Goal: Answer question/provide support

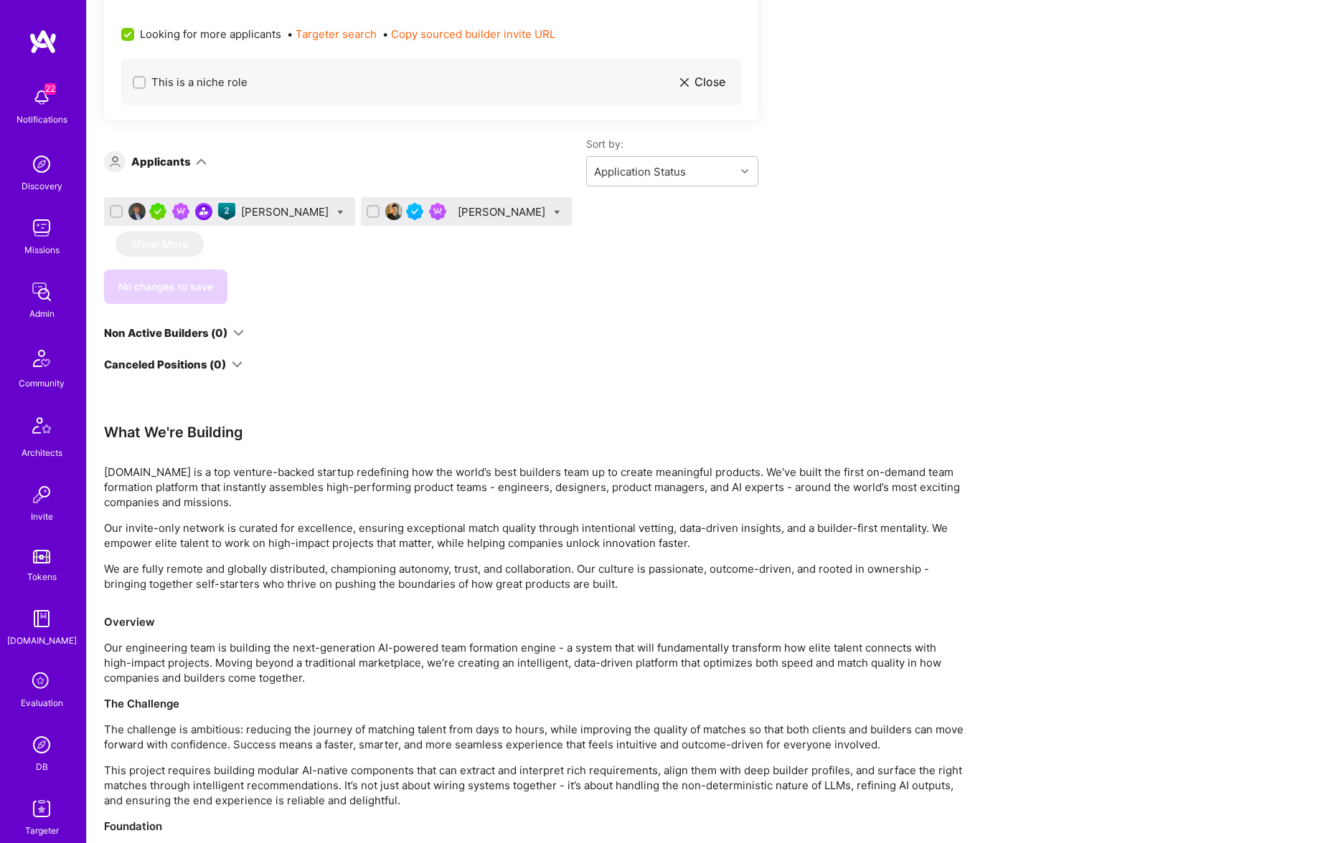
scroll to position [1203, 0]
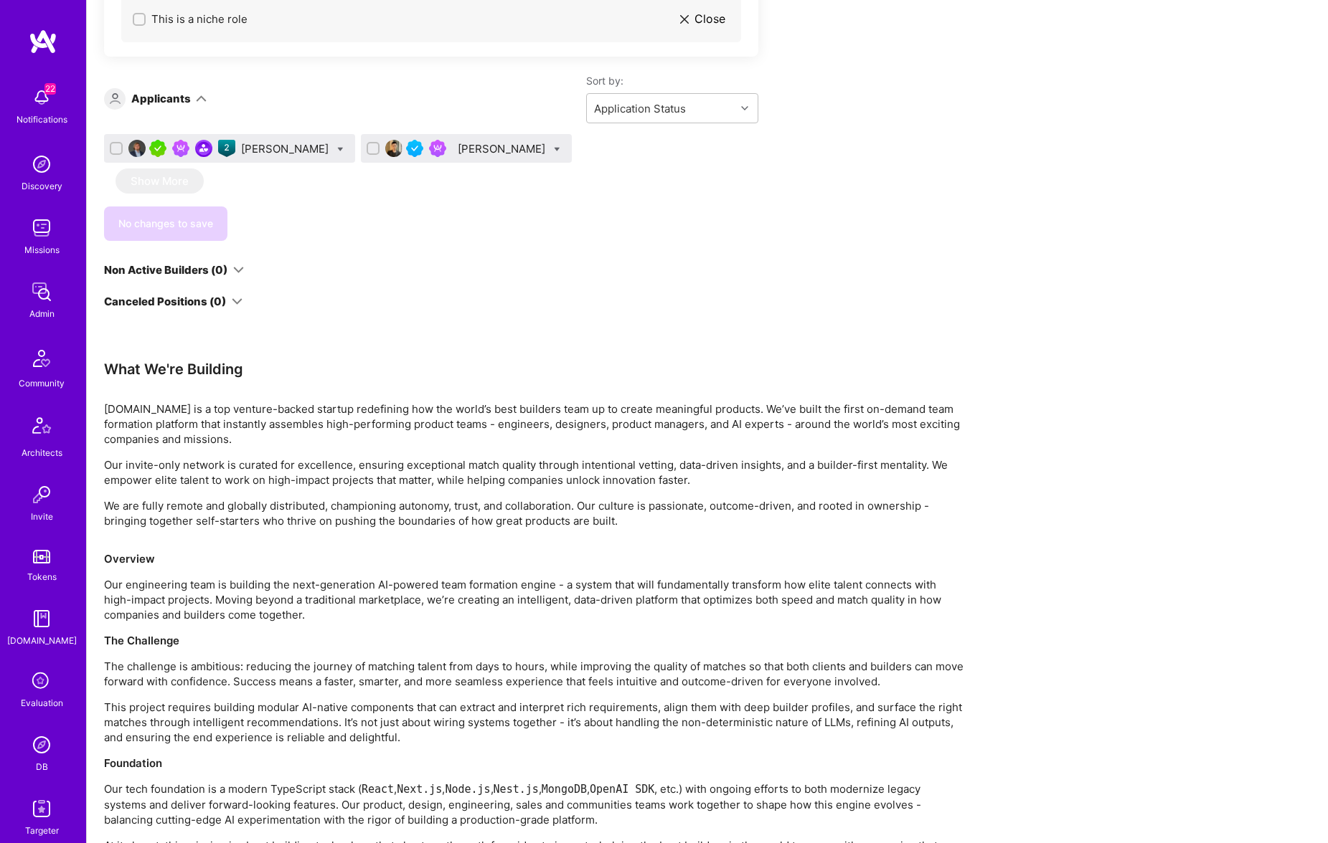
click at [336, 152] on div "[PERSON_NAME]" at bounding box center [229, 148] width 251 height 29
click at [337, 149] on icon at bounding box center [340, 149] width 6 height 6
checkbox input "true"
click at [656, 200] on div "[PERSON_NAME] [PERSON_NAME] Show More No changes to save" at bounding box center [431, 187] width 654 height 107
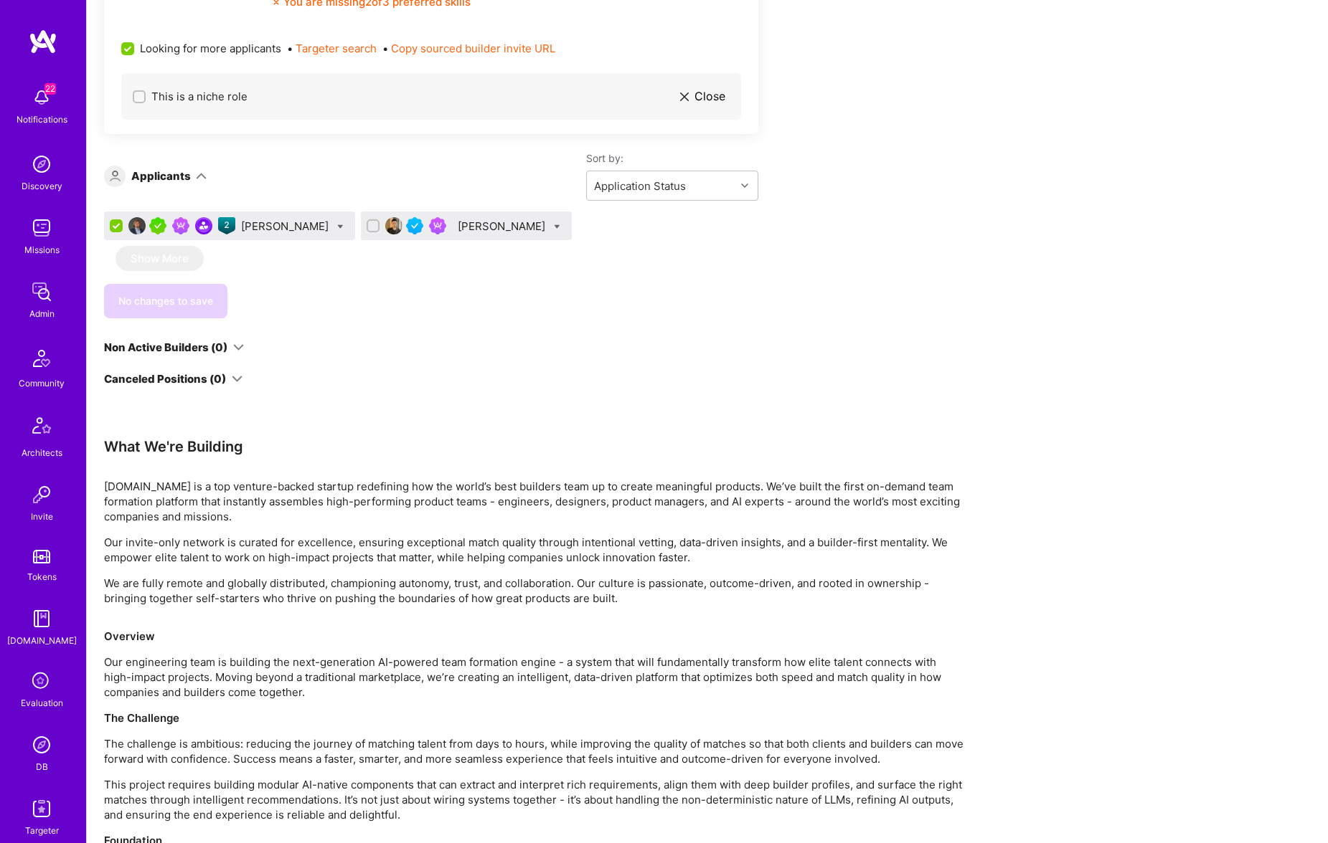
scroll to position [1205, 0]
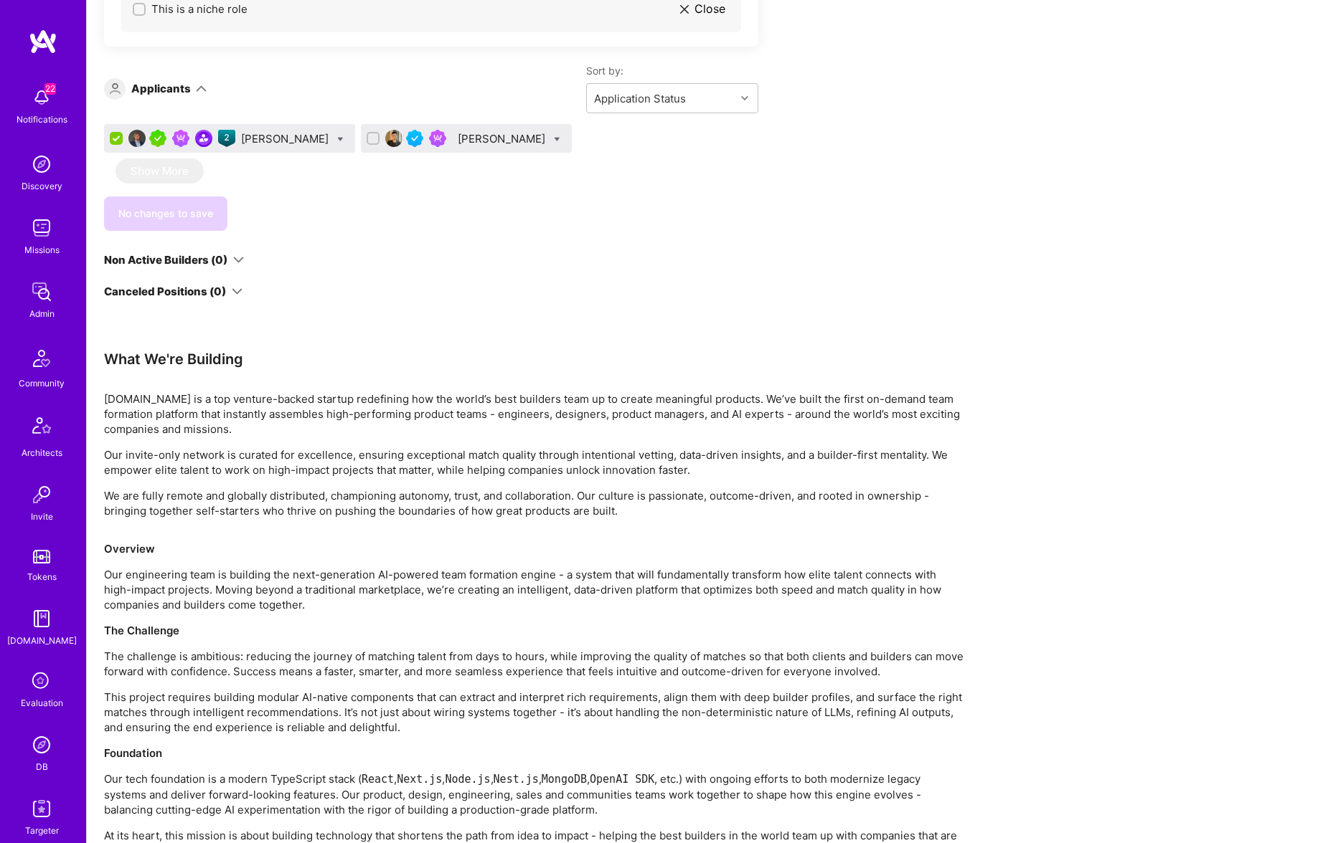
click at [289, 146] on div "[PERSON_NAME]" at bounding box center [286, 138] width 90 height 15
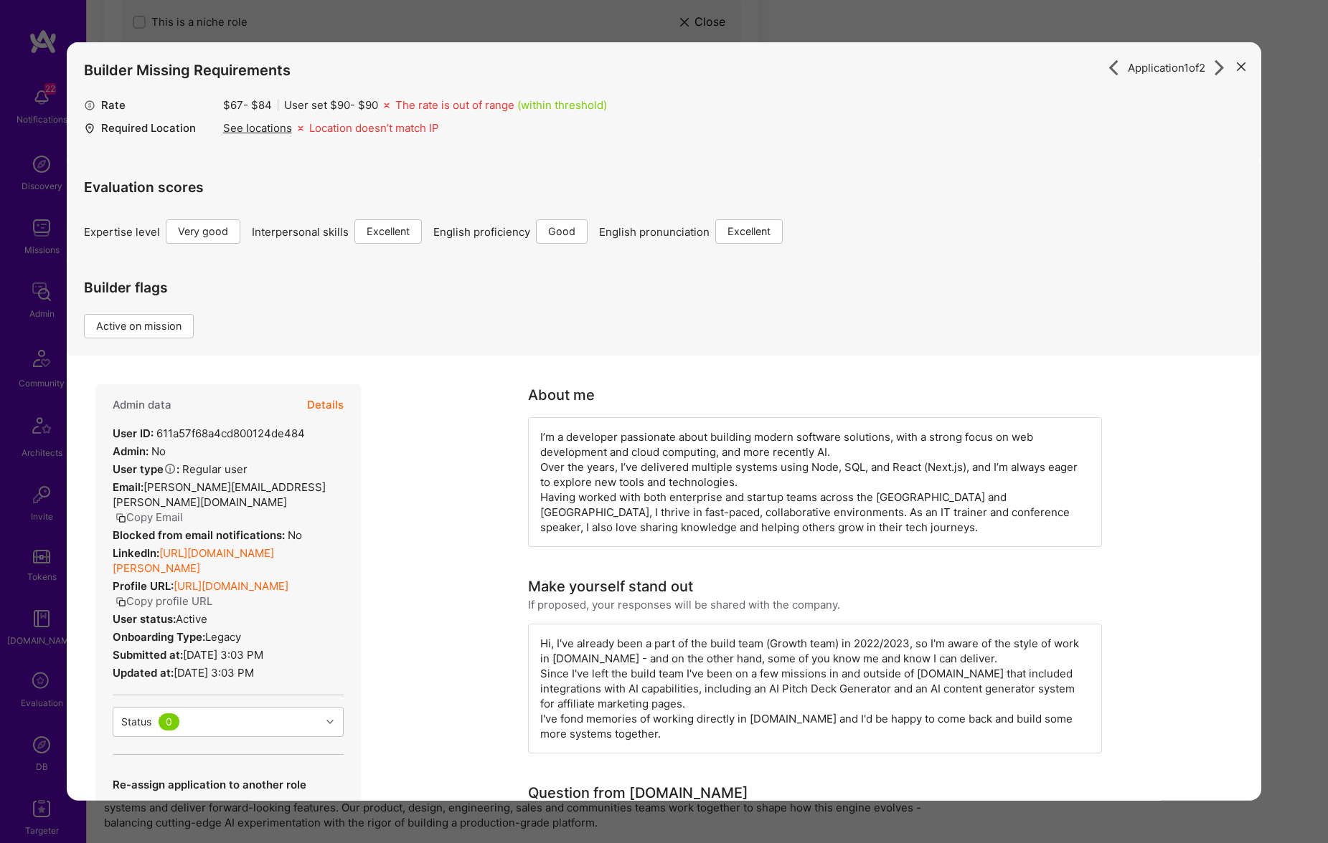
click at [1242, 67] on icon "modal" at bounding box center [1241, 66] width 9 height 9
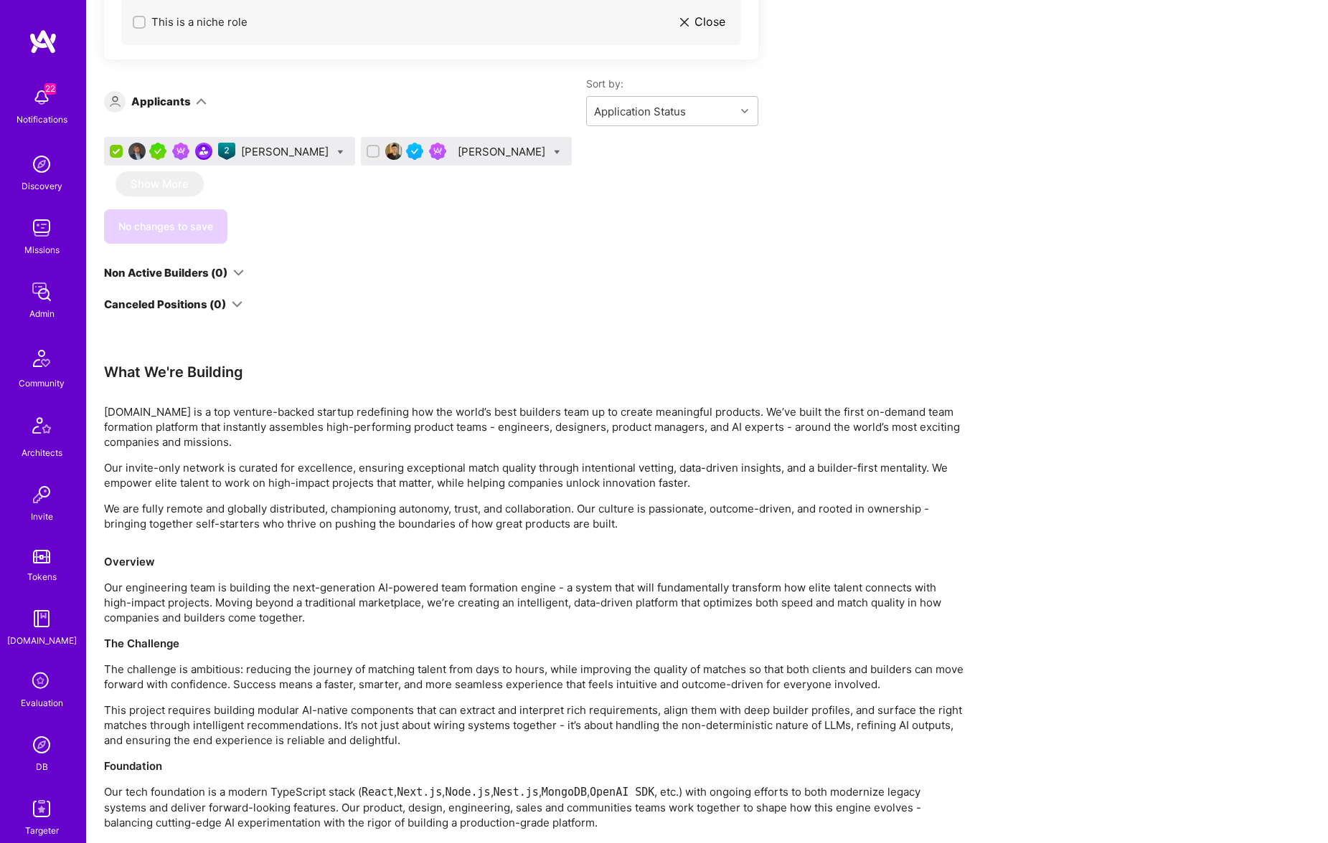
click at [475, 153] on div "[PERSON_NAME]" at bounding box center [503, 151] width 90 height 15
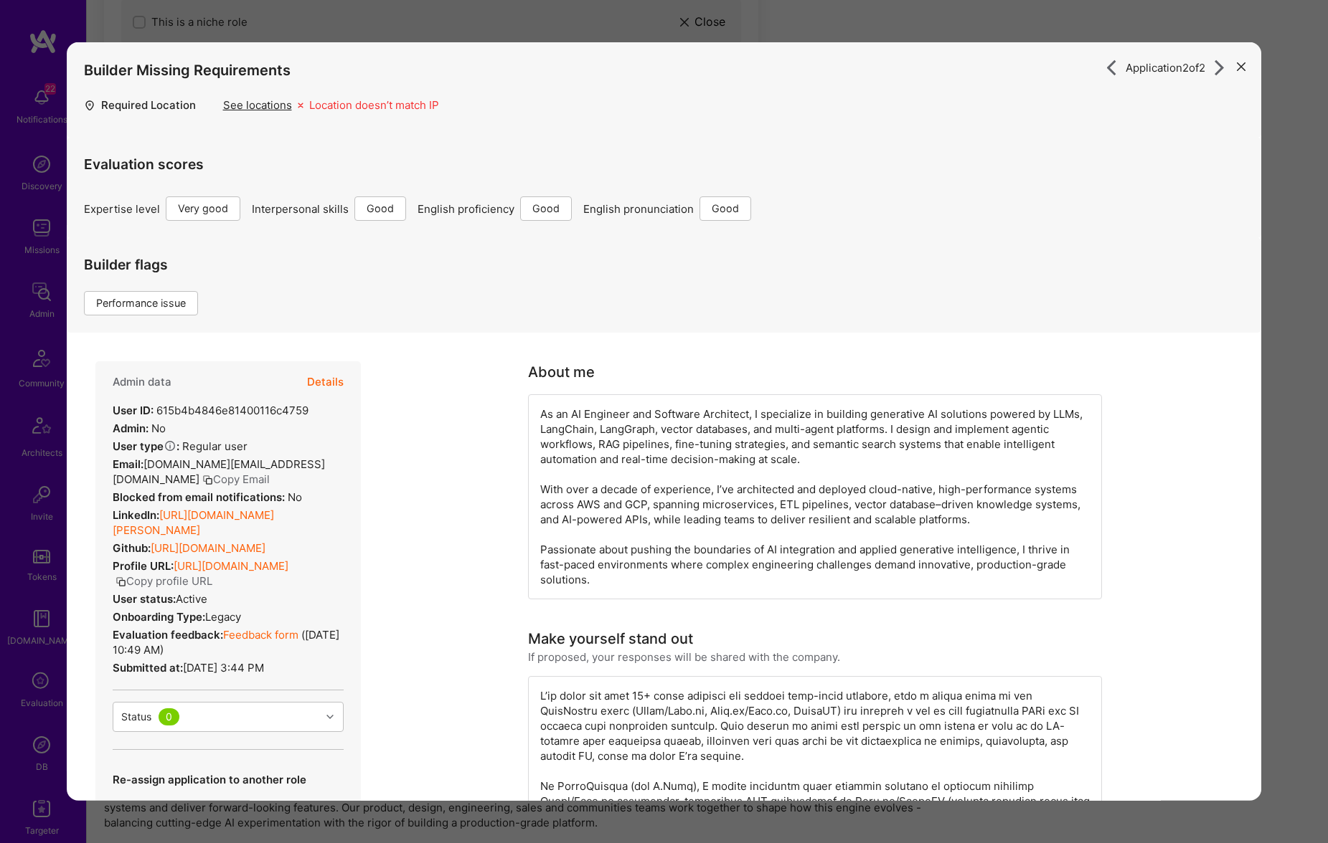
click at [285, 570] on link "[URL][DOMAIN_NAME]" at bounding box center [231, 566] width 115 height 14
click at [1245, 60] on button "modal" at bounding box center [1240, 66] width 17 height 24
